Goal: Find specific page/section: Find specific page/section

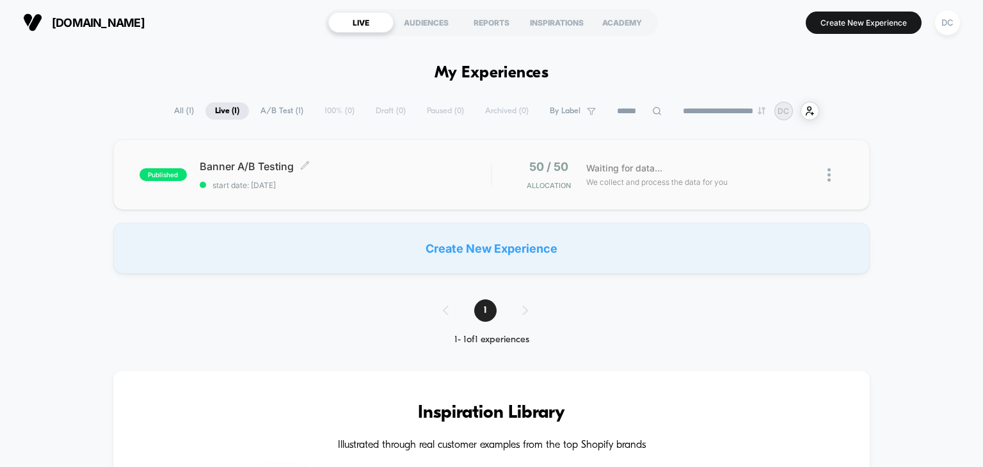
click at [330, 172] on div "Banner A/B Testing Click to edit experience details Click to edit experience de…" at bounding box center [346, 175] width 292 height 30
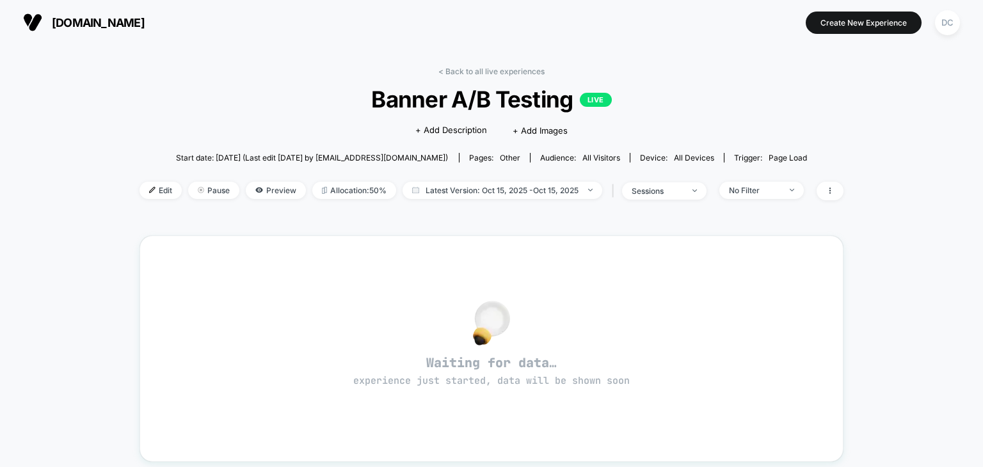
click at [30, 309] on div "< Back to all live experiences Banner A/B Testing LIVE Click to edit experience…" at bounding box center [491, 402] width 983 height 715
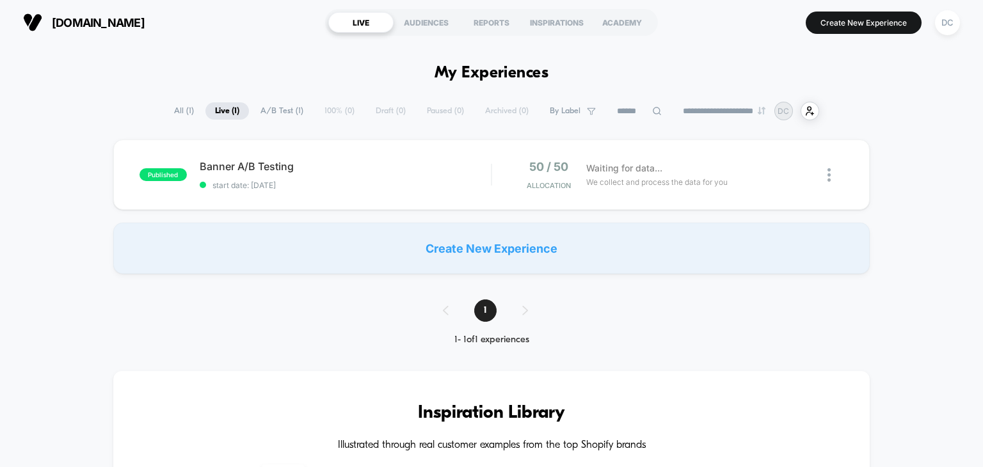
scroll to position [128, 0]
